Goal: Check status: Check status

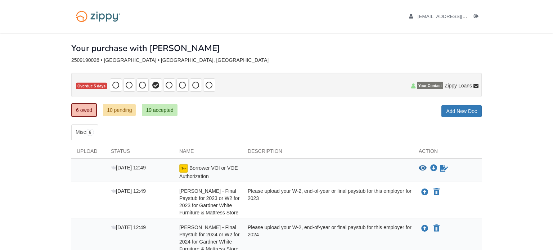
scroll to position [139, 0]
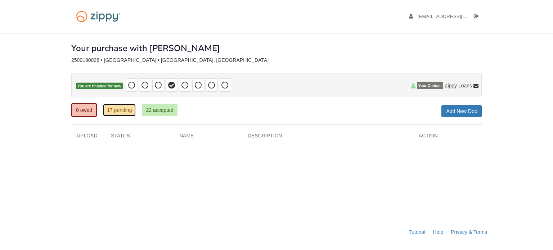
click at [109, 113] on link "17 pending" at bounding box center [119, 110] width 33 height 12
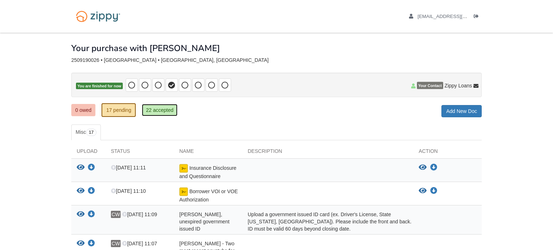
click at [154, 111] on link "22 accepted" at bounding box center [159, 110] width 35 height 12
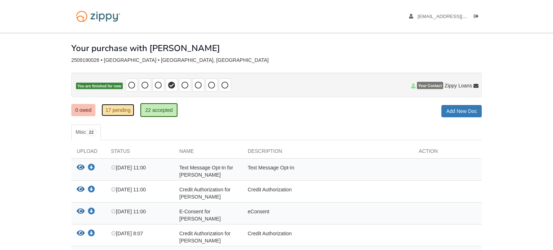
click at [110, 112] on link "17 pending" at bounding box center [117, 110] width 33 height 12
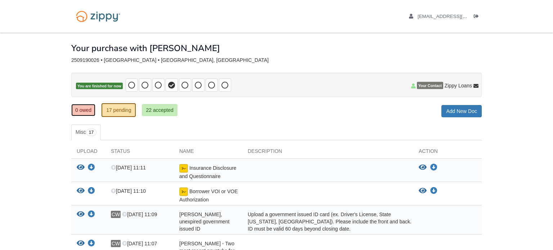
click at [89, 110] on link "0 owed" at bounding box center [83, 110] width 24 height 12
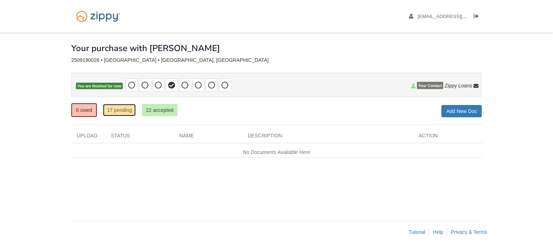
click at [112, 108] on link "17 pending" at bounding box center [119, 110] width 33 height 12
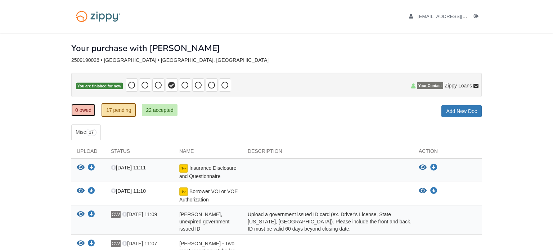
click at [77, 114] on link "0 owed" at bounding box center [83, 110] width 24 height 12
